Goal: Task Accomplishment & Management: Manage account settings

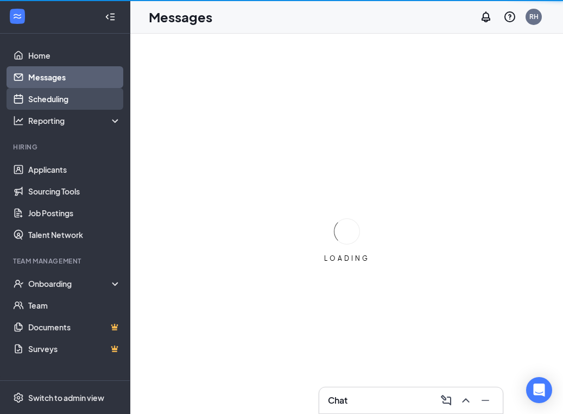
click at [55, 97] on link "Scheduling" at bounding box center [74, 99] width 93 height 22
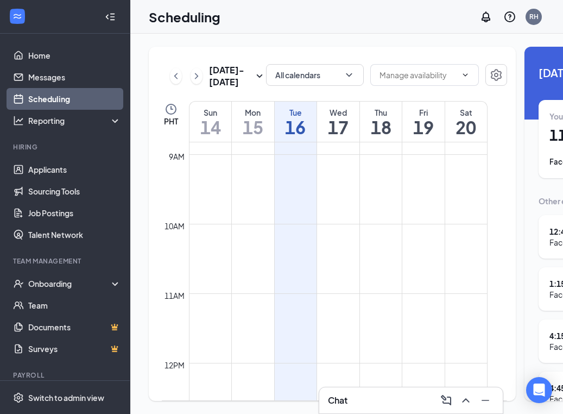
scroll to position [659, 0]
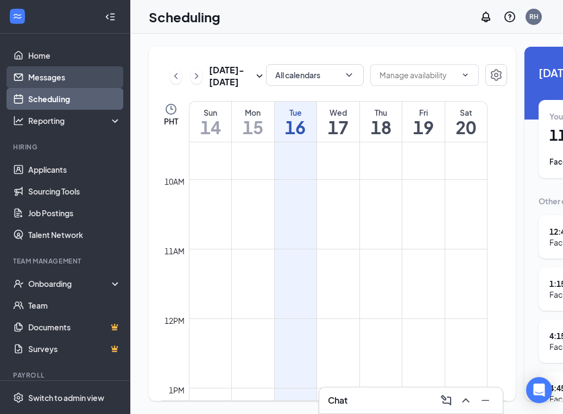
click at [73, 72] on link "Messages" at bounding box center [74, 77] width 93 height 22
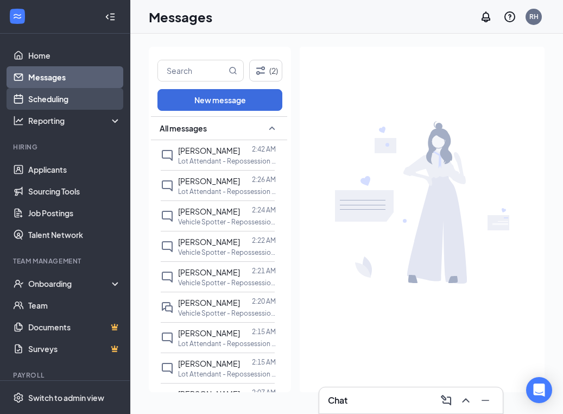
click at [62, 92] on link "Scheduling" at bounding box center [74, 99] width 93 height 22
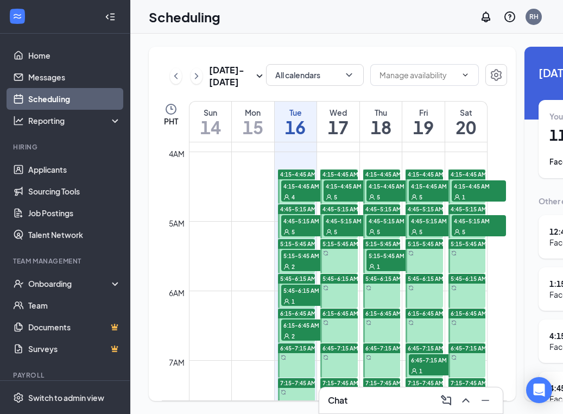
scroll to position [294, 0]
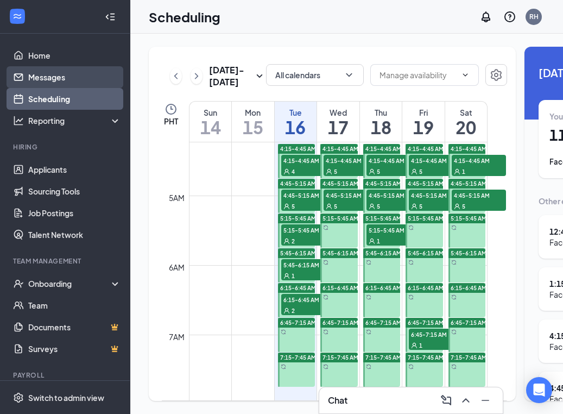
click at [57, 83] on link "Messages" at bounding box center [74, 77] width 93 height 22
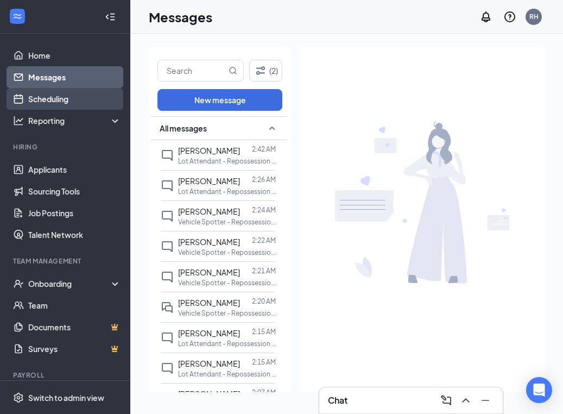
click at [81, 94] on link "Scheduling" at bounding box center [74, 99] width 93 height 22
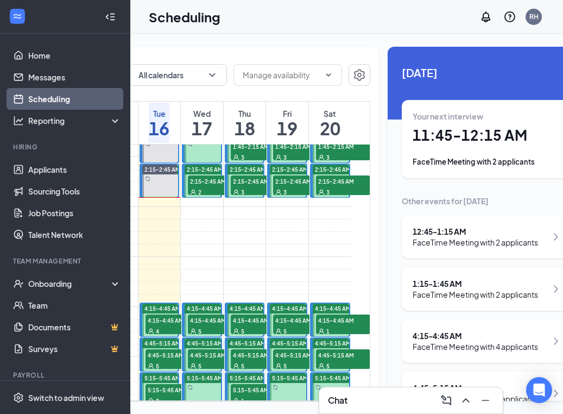
scroll to position [0, 139]
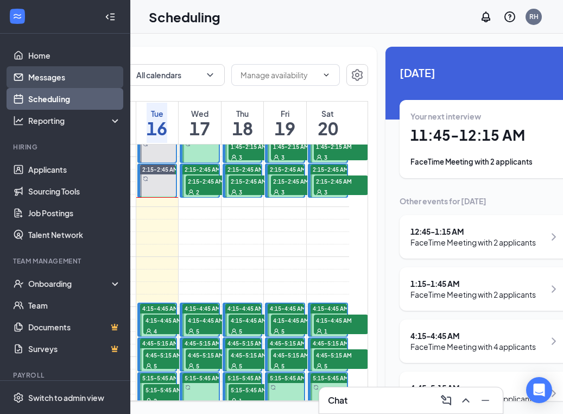
click at [91, 81] on link "Messages" at bounding box center [74, 77] width 93 height 22
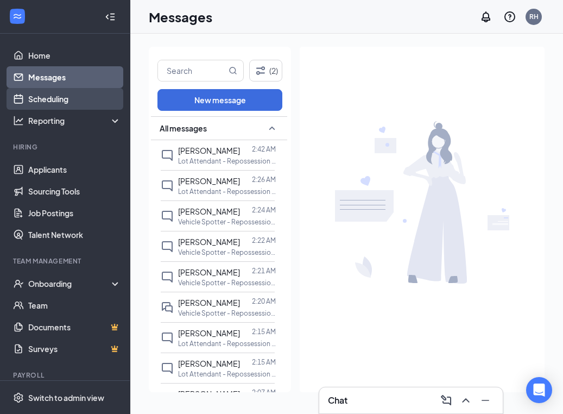
click at [85, 102] on link "Scheduling" at bounding box center [74, 99] width 93 height 22
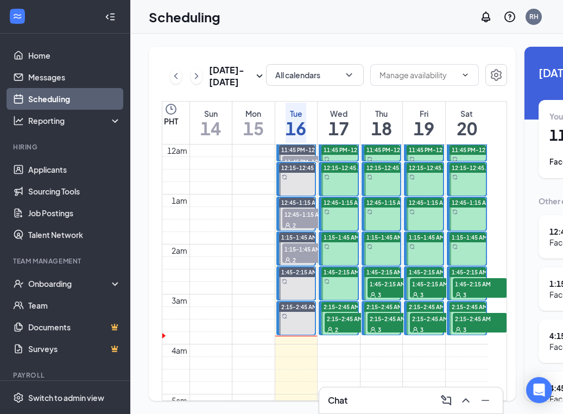
scroll to position [534, 0]
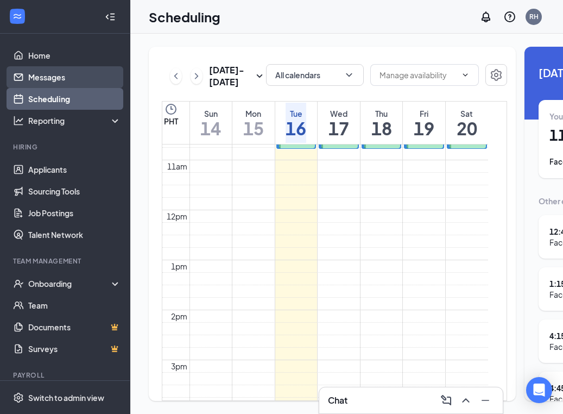
click at [52, 77] on link "Messages" at bounding box center [74, 77] width 93 height 22
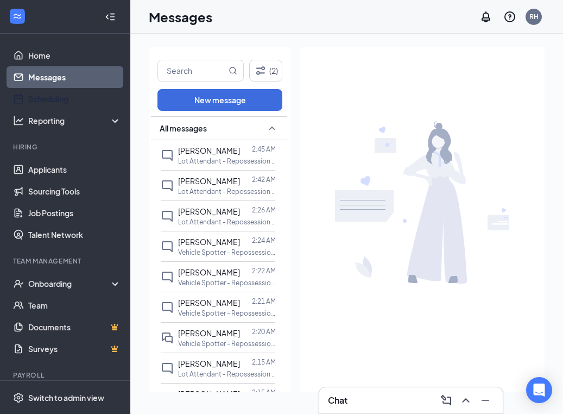
drag, startPoint x: 61, startPoint y: 99, endPoint x: 88, endPoint y: 146, distance: 54.0
click at [61, 100] on link "Scheduling" at bounding box center [74, 99] width 93 height 22
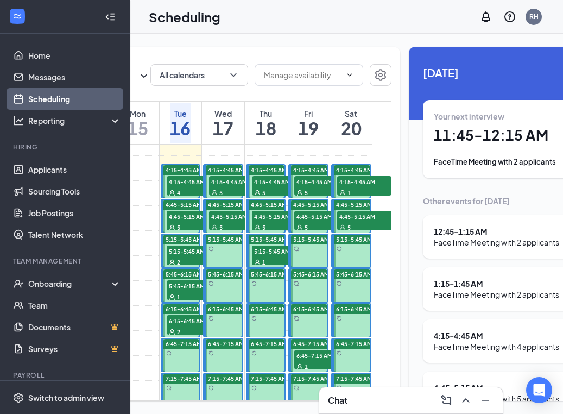
scroll to position [0, 115]
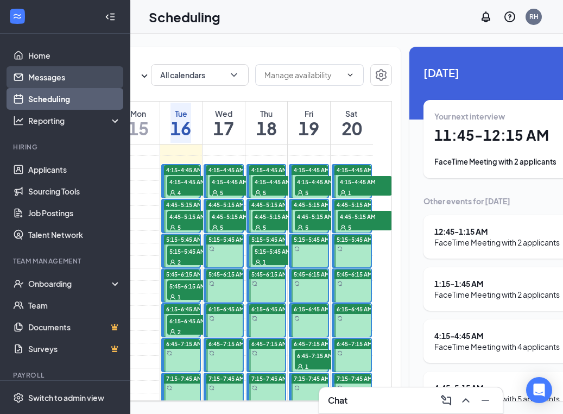
click at [52, 78] on link "Messages" at bounding box center [74, 77] width 93 height 22
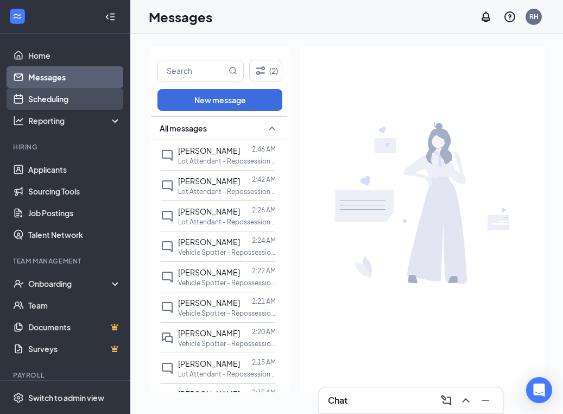
click at [77, 103] on link "Scheduling" at bounding box center [74, 99] width 93 height 22
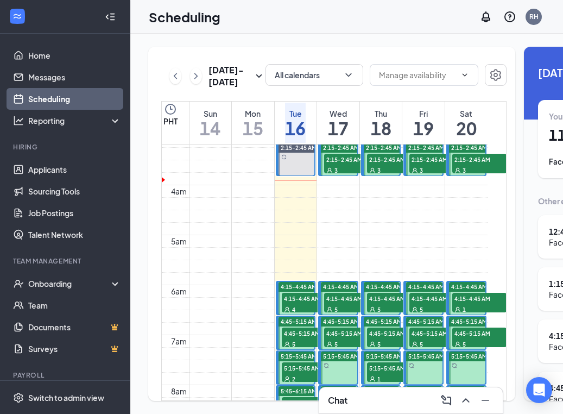
scroll to position [153, 0]
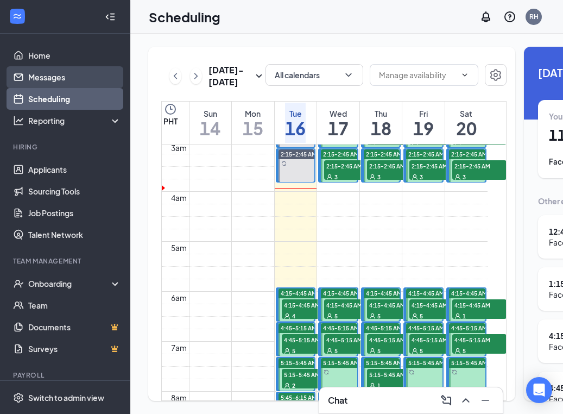
click at [64, 80] on link "Messages" at bounding box center [74, 77] width 93 height 22
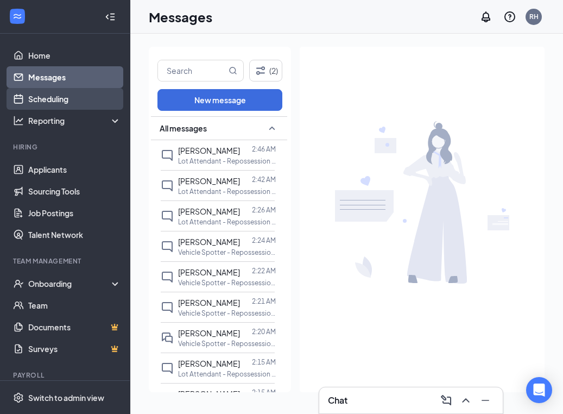
click at [60, 99] on link "Scheduling" at bounding box center [74, 99] width 93 height 22
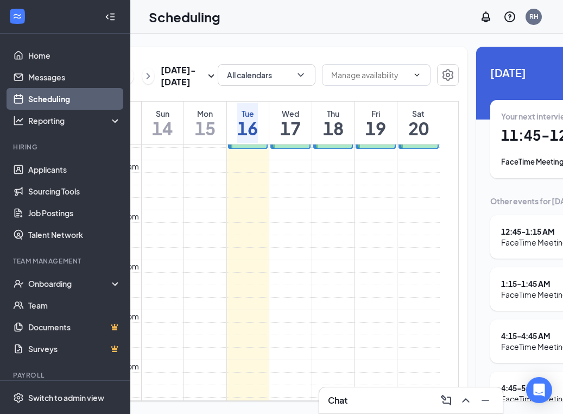
scroll to position [0, 52]
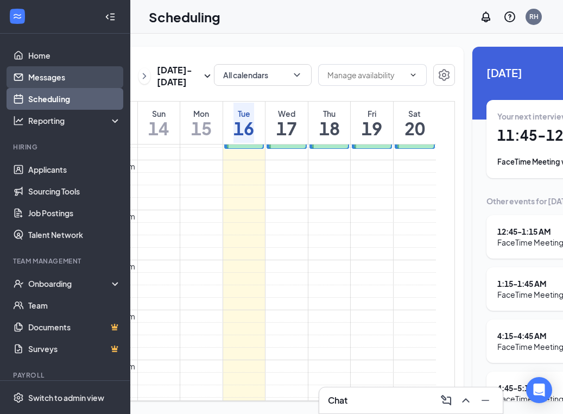
click at [54, 76] on link "Messages" at bounding box center [74, 77] width 93 height 22
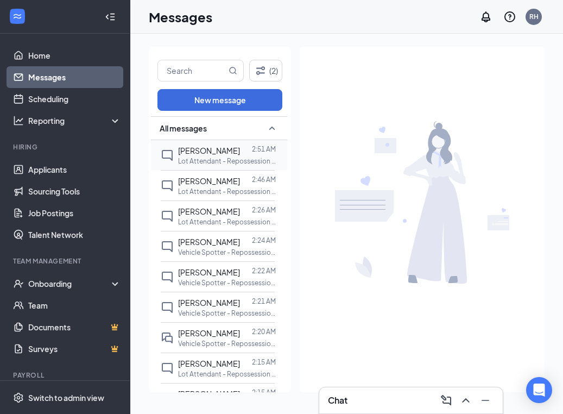
click at [202, 146] on span "[PERSON_NAME]" at bounding box center [209, 151] width 62 height 10
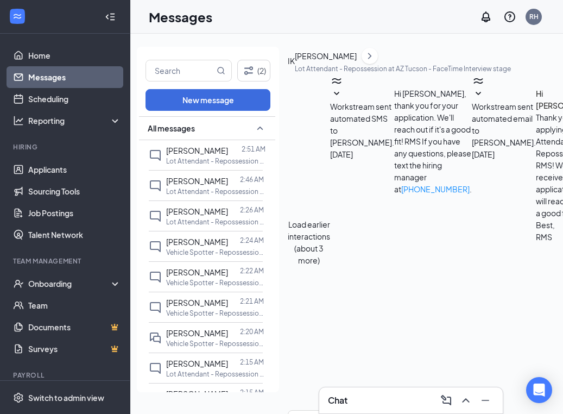
scroll to position [369, 0]
drag, startPoint x: 324, startPoint y: 255, endPoint x: 364, endPoint y: 224, distance: 50.3
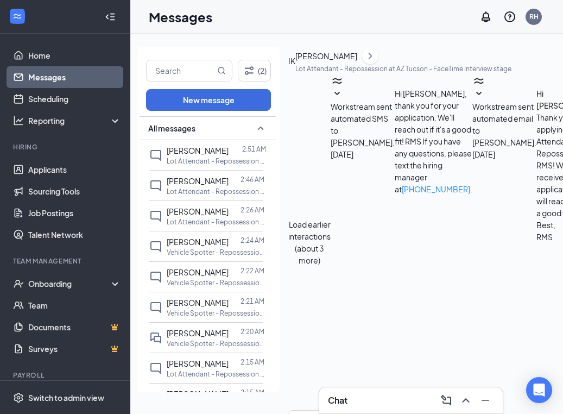
scroll to position [440, 0]
click at [65, 99] on link "Scheduling" at bounding box center [74, 99] width 93 height 22
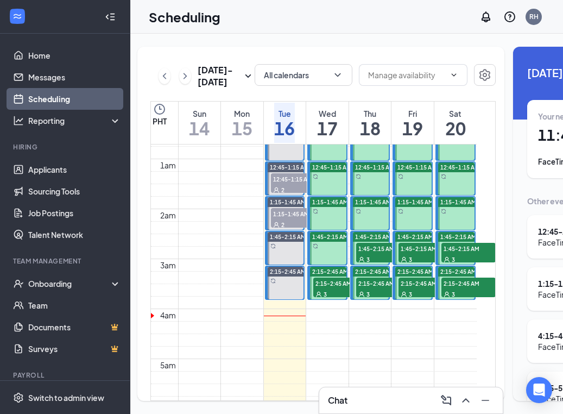
scroll to position [70, 0]
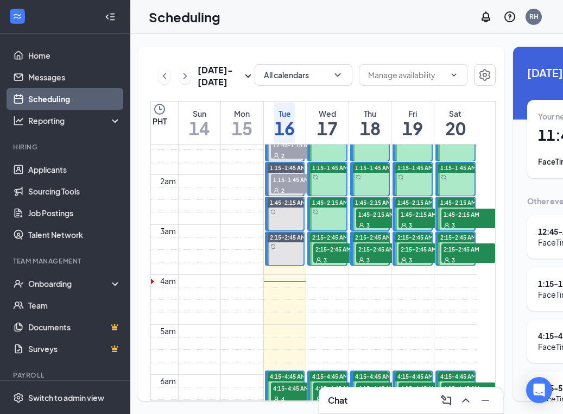
click at [338, 265] on div "3" at bounding box center [340, 259] width 54 height 11
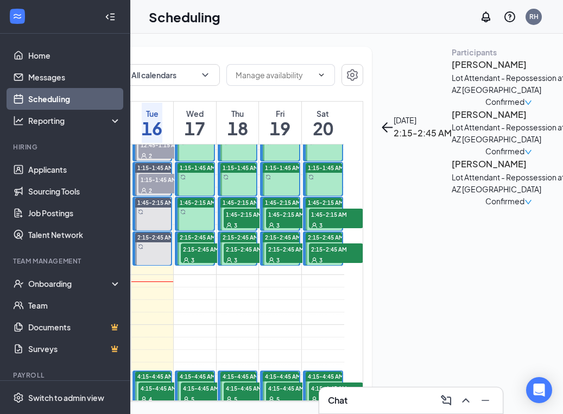
scroll to position [0, 144]
click at [237, 220] on span "1:45-2:15 AM" at bounding box center [251, 214] width 54 height 11
click at [205, 254] on span "2:15-2:45 AM" at bounding box center [208, 248] width 54 height 11
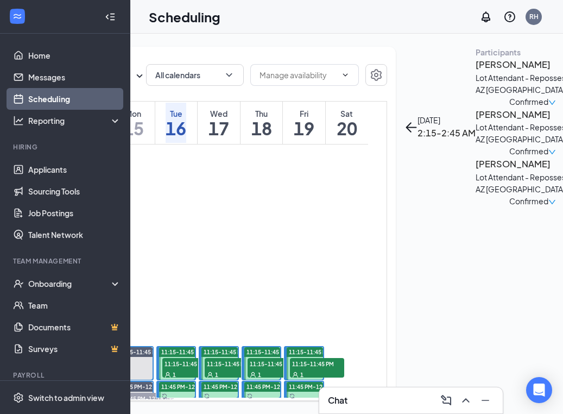
scroll to position [0, 115]
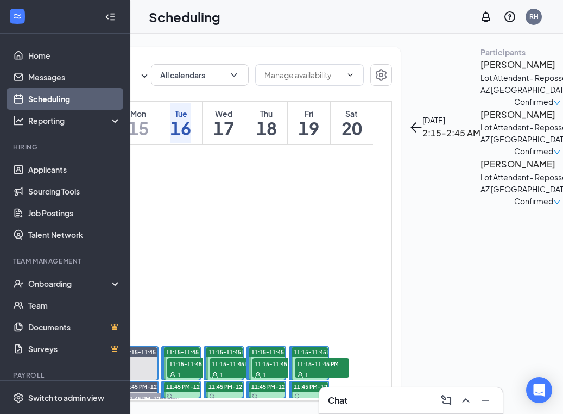
click at [173, 374] on icon "User" at bounding box center [173, 375] width 7 height 7
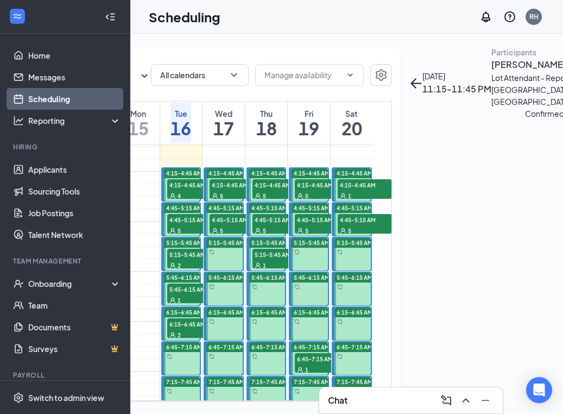
scroll to position [269, 0]
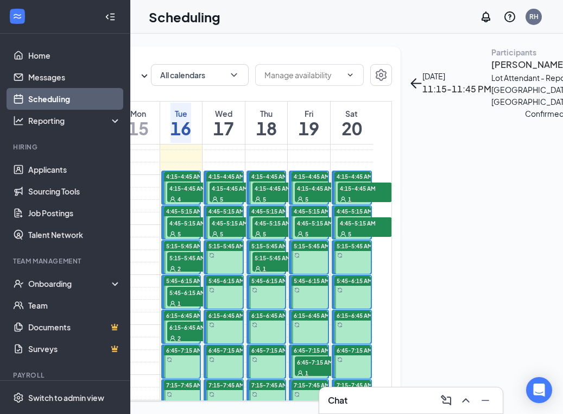
click at [185, 204] on div "4" at bounding box center [194, 198] width 54 height 11
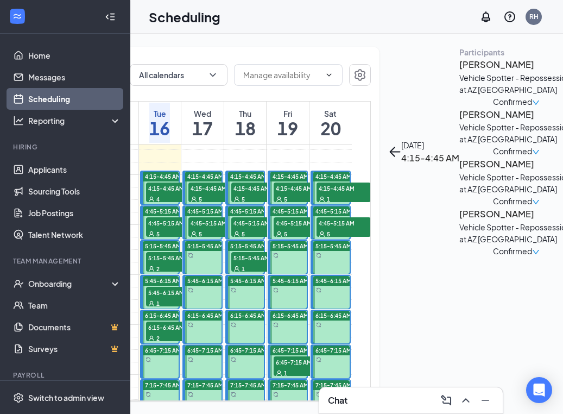
scroll to position [0, 134]
